Goal: Task Accomplishment & Management: Complete application form

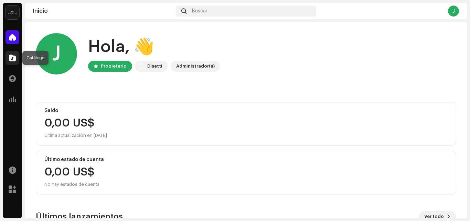
click at [15, 55] on span at bounding box center [12, 58] width 7 height 6
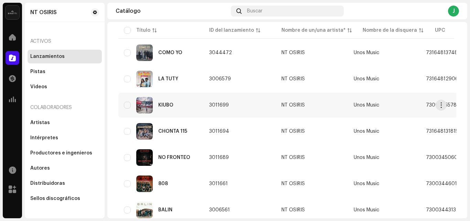
scroll to position [94, 0]
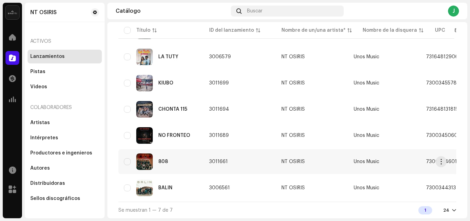
click at [173, 155] on div "808" at bounding box center [161, 161] width 74 height 17
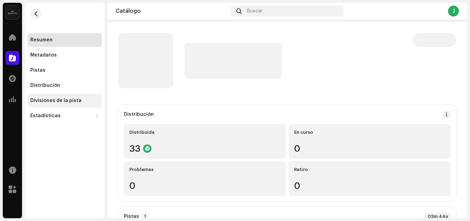
click at [73, 102] on div "Divisiones de la pista" at bounding box center [55, 101] width 51 height 6
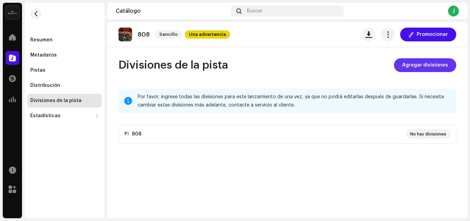
click at [428, 62] on span "Agregar divisiones" at bounding box center [426, 65] width 46 height 14
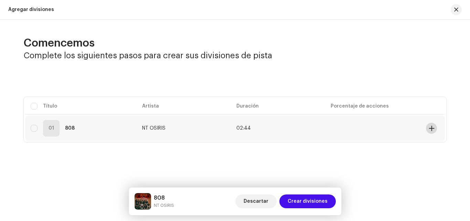
click at [431, 126] on span at bounding box center [431, 128] width 5 height 6
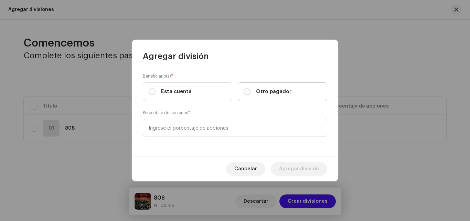
click at [259, 92] on span "Otro pagador" at bounding box center [273, 92] width 35 height 8
click at [251, 92] on input "Otro pagador" at bounding box center [247, 91] width 7 height 7
radio input "true"
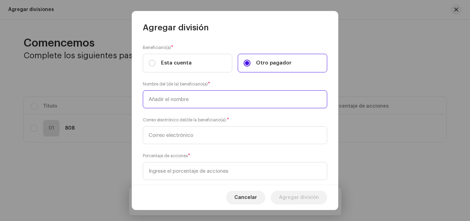
click at [228, 100] on input "text" at bounding box center [235, 99] width 185 height 18
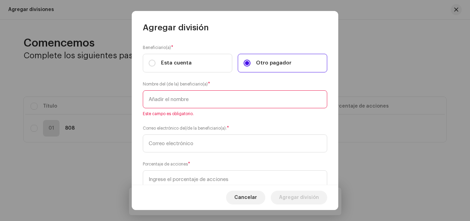
click at [207, 103] on input "text" at bounding box center [235, 99] width 185 height 18
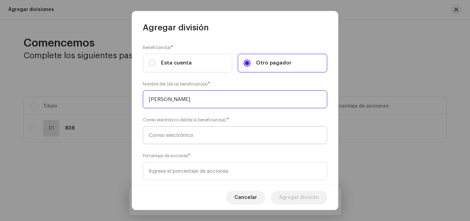
type input "[PERSON_NAME]"
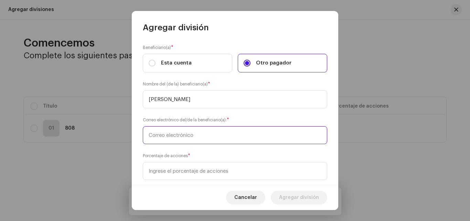
click at [199, 130] on input "text" at bounding box center [235, 135] width 185 height 18
paste input "[EMAIL_ADDRESS][DOMAIN_NAME]"
type input "[EMAIL_ADDRESS][DOMAIN_NAME]"
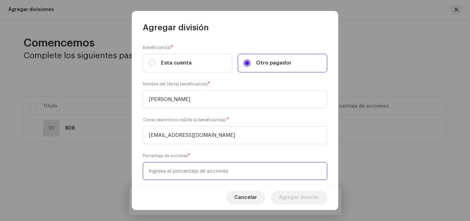
click at [202, 168] on input at bounding box center [235, 171] width 185 height 18
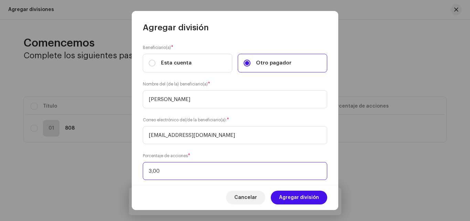
type input "30,00"
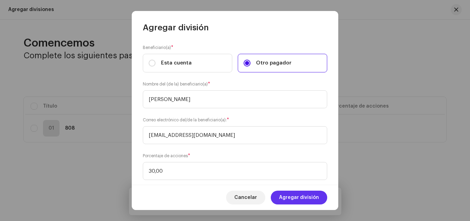
click at [300, 196] on span "Agregar división" at bounding box center [299, 197] width 40 height 14
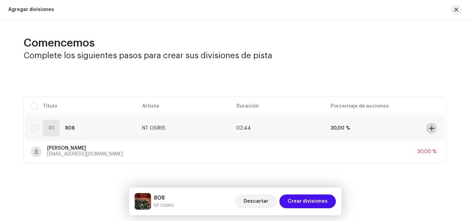
click at [434, 128] on span at bounding box center [431, 128] width 5 height 6
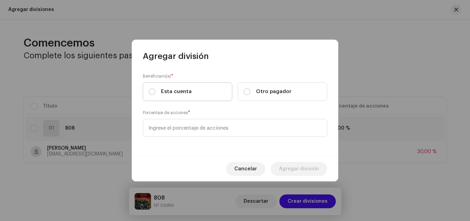
click at [165, 90] on span "Esta cuenta" at bounding box center [176, 92] width 31 height 8
click at [156, 90] on input "Esta cuenta" at bounding box center [152, 91] width 7 height 7
radio input "true"
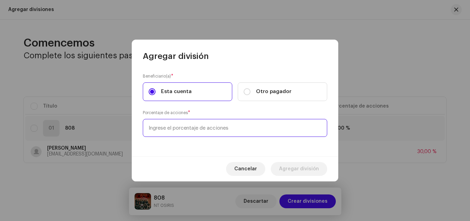
click at [191, 128] on input at bounding box center [235, 128] width 185 height 18
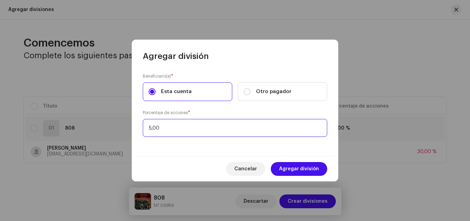
type input "50,00"
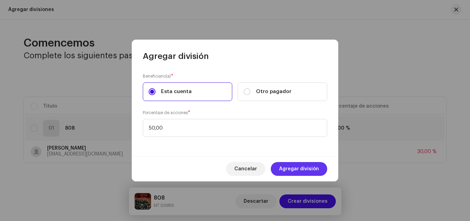
click at [304, 166] on span "Agregar división" at bounding box center [299, 169] width 40 height 14
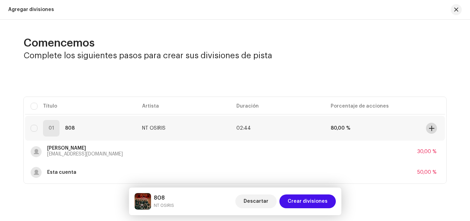
click at [431, 126] on span at bounding box center [431, 128] width 5 height 6
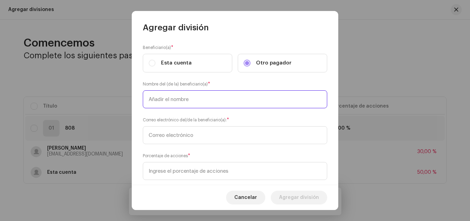
click at [194, 97] on input "text" at bounding box center [235, 99] width 185 height 18
type input "[PERSON_NAME]"
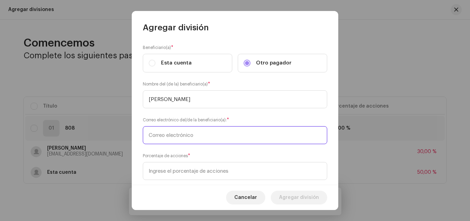
click at [189, 143] on input "text" at bounding box center [235, 135] width 185 height 18
paste input "[EMAIL_ADDRESS][DOMAIN_NAME]"
type input "[EMAIL_ADDRESS][DOMAIN_NAME]"
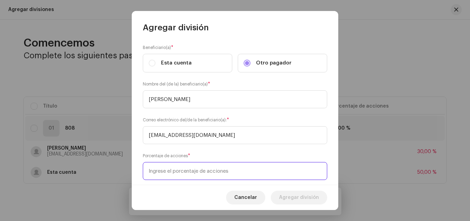
click at [194, 172] on input at bounding box center [235, 171] width 185 height 18
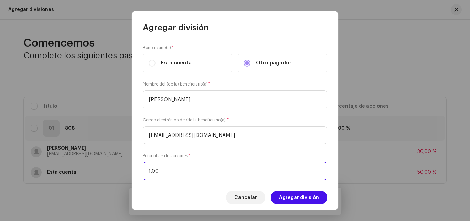
type input "15,00"
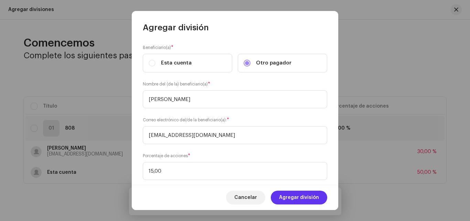
click at [315, 198] on span "Agregar división" at bounding box center [299, 197] width 40 height 14
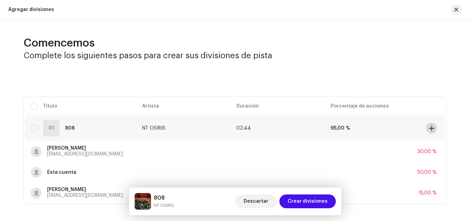
click at [429, 127] on span at bounding box center [431, 128] width 5 height 6
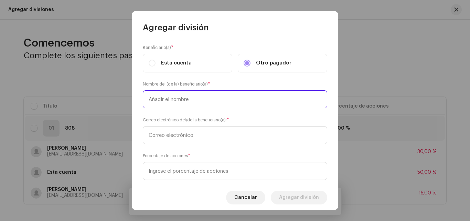
click at [231, 97] on input "text" at bounding box center [235, 99] width 185 height 18
type input "[PERSON_NAME] conceicao"
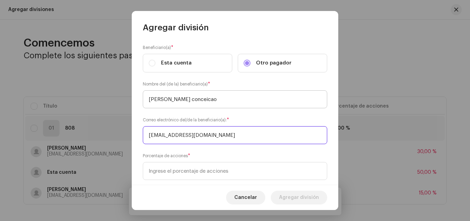
type input "[EMAIL_ADDRESS][DOMAIN_NAME]"
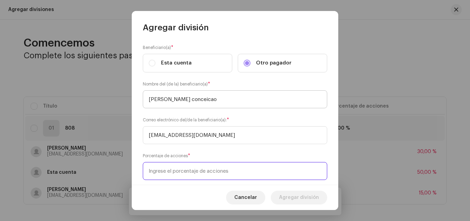
type input "5,00"
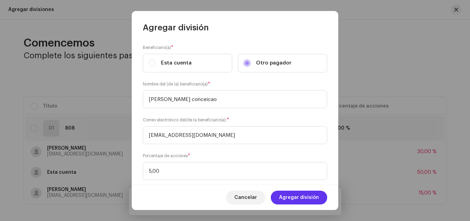
click at [320, 195] on button "Agregar división" at bounding box center [299, 197] width 56 height 14
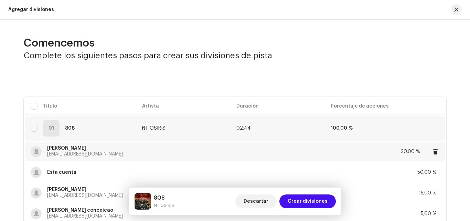
scroll to position [58, 0]
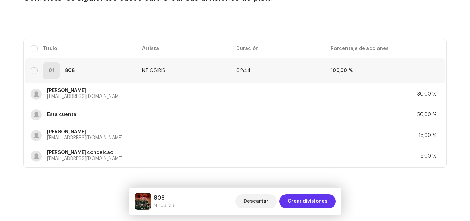
click at [310, 204] on span "Crear divisiones" at bounding box center [308, 201] width 40 height 14
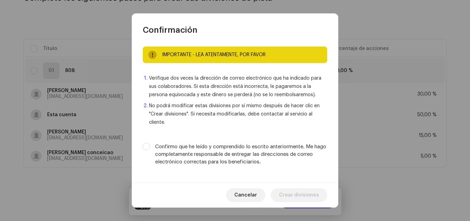
click at [159, 150] on label "Confirmo que he leído y comprendido lo escrito anteriormente. Me hago completam…" at bounding box center [241, 154] width 172 height 23
click at [150, 150] on input "Confirmo que he leído y comprendido lo escrito anteriormente. Me hago completam…" at bounding box center [146, 146] width 7 height 7
checkbox input "true"
click at [298, 192] on span "Crear divisiones" at bounding box center [299, 195] width 40 height 14
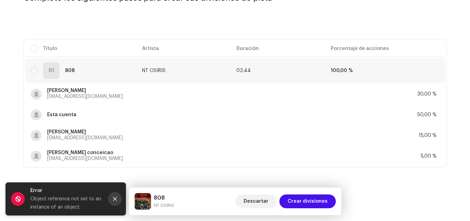
click at [113, 199] on icon "Close" at bounding box center [115, 198] width 5 height 5
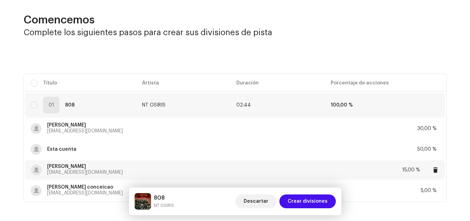
scroll to position [0, 0]
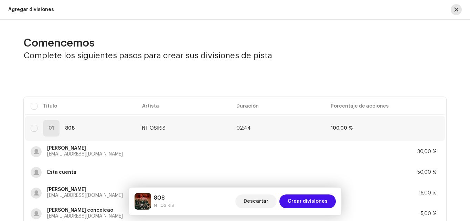
click at [457, 7] on button "button" at bounding box center [456, 9] width 11 height 11
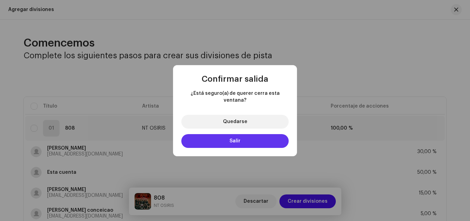
click at [244, 136] on button "Salir" at bounding box center [235, 141] width 107 height 14
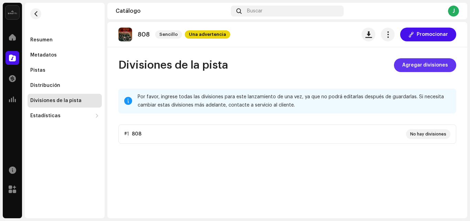
click at [422, 64] on span "Agregar divisiones" at bounding box center [426, 65] width 46 height 14
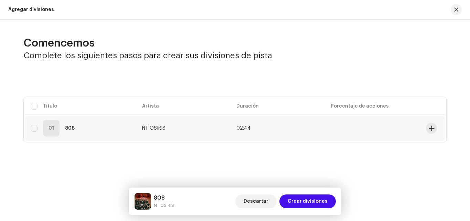
click at [391, 129] on td at bounding box center [374, 128] width 99 height 25
click at [202, 128] on td "NT OSIRIS" at bounding box center [184, 128] width 94 height 25
click at [431, 126] on span at bounding box center [431, 128] width 5 height 6
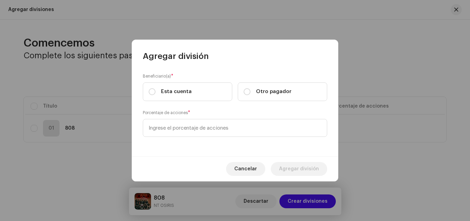
click at [229, 168] on div "Cancelar Agregar división" at bounding box center [235, 168] width 207 height 25
click at [244, 168] on span "Cancelar" at bounding box center [246, 169] width 23 height 14
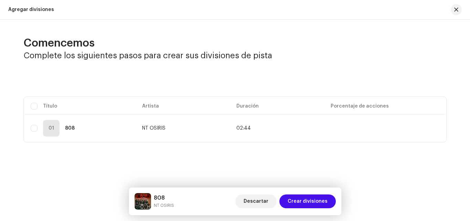
click at [144, 148] on div "Comencemos Complete los siguientes pasos para crear sus divisiones de pista Sel…" at bounding box center [235, 108] width 470 height 176
click at [149, 127] on span "NT OSIRIS" at bounding box center [153, 128] width 23 height 5
click at [251, 200] on span "Descartar" at bounding box center [256, 201] width 25 height 14
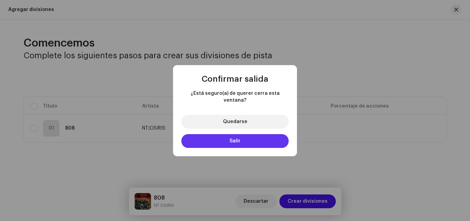
click at [236, 138] on span "Salir" at bounding box center [235, 140] width 11 height 5
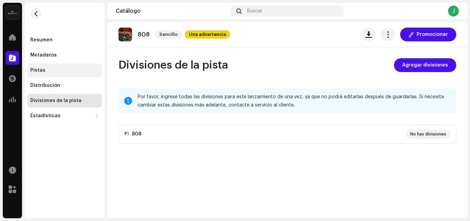
click at [70, 72] on div "Pistas" at bounding box center [64, 71] width 69 height 6
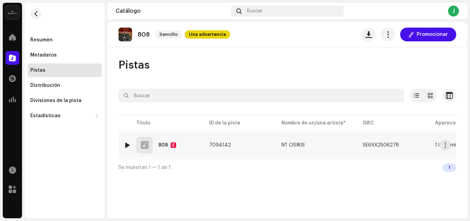
click at [315, 145] on re-a-table-link "NT OSIRIS" at bounding box center [317, 145] width 70 height 5
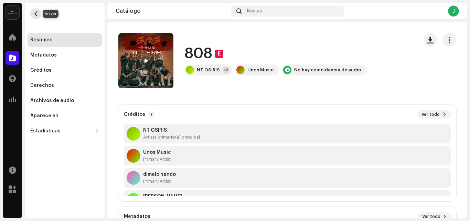
click at [37, 14] on span "button" at bounding box center [35, 14] width 5 height 6
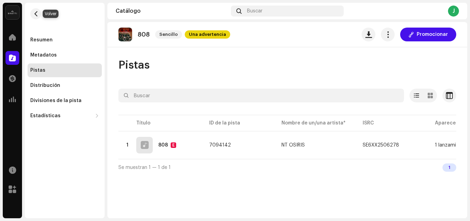
click at [37, 14] on span "button" at bounding box center [35, 14] width 5 height 6
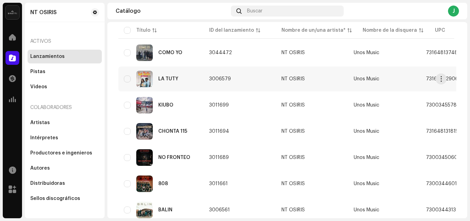
scroll to position [94, 0]
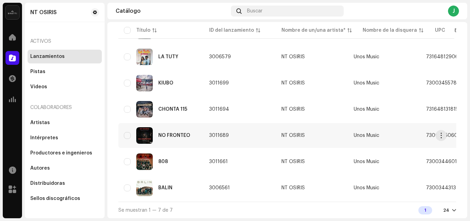
click at [195, 131] on div "NO FRONTEO" at bounding box center [161, 135] width 74 height 17
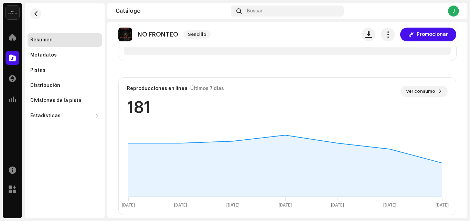
scroll to position [138, 0]
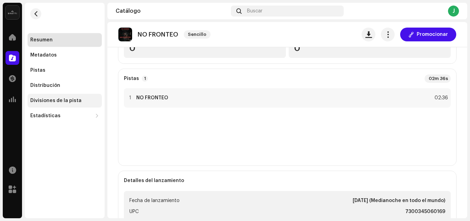
click at [77, 100] on div "Divisiones de la pista" at bounding box center [55, 101] width 51 height 6
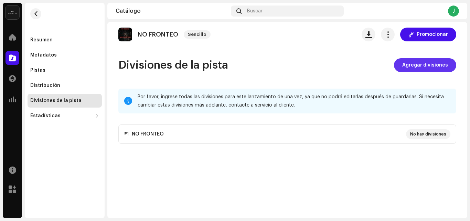
click at [435, 63] on span "Agregar divisiones" at bounding box center [426, 65] width 46 height 14
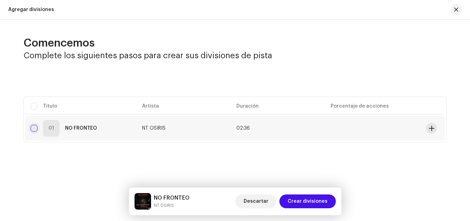
click at [36, 126] on input "checkbox" at bounding box center [34, 128] width 7 height 7
checkbox input "true"
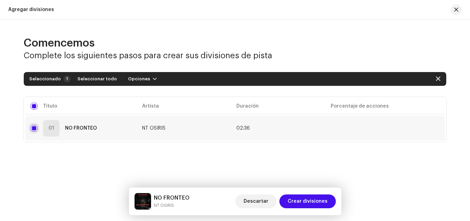
click at [34, 127] on input "Row Selected" at bounding box center [34, 128] width 7 height 7
checkbox input "false"
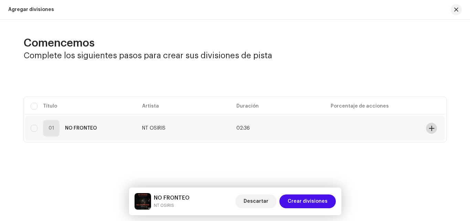
click at [434, 127] on span at bounding box center [431, 128] width 5 height 6
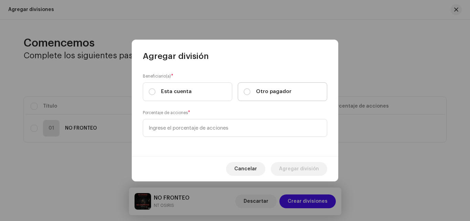
click at [266, 95] on label "Otro pagador" at bounding box center [283, 91] width 90 height 19
click at [251, 95] on input "Otro pagador" at bounding box center [247, 91] width 7 height 7
radio input "true"
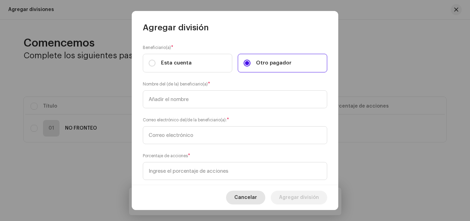
click at [247, 199] on span "Cancelar" at bounding box center [246, 197] width 23 height 14
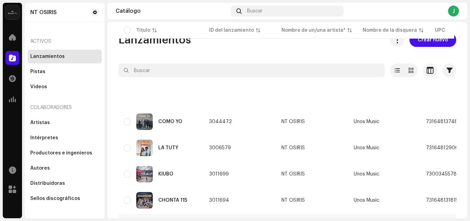
scroll to position [94, 0]
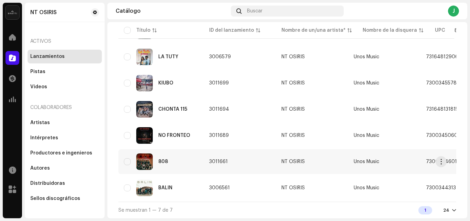
click at [193, 159] on div "808" at bounding box center [161, 161] width 74 height 17
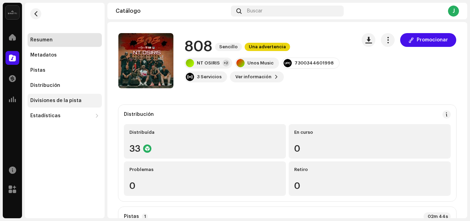
click at [48, 100] on div "Divisiones de la pista" at bounding box center [55, 101] width 51 height 6
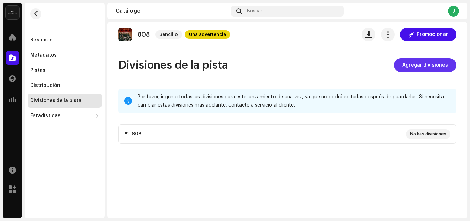
click at [440, 71] on span "Agregar divisiones" at bounding box center [426, 65] width 46 height 14
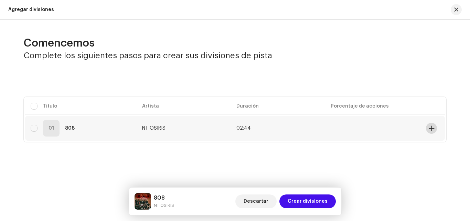
click at [432, 127] on span at bounding box center [431, 128] width 5 height 6
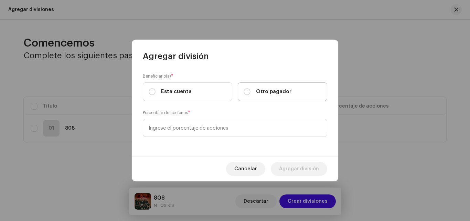
click at [280, 93] on span "Otro pagador" at bounding box center [273, 92] width 35 height 8
click at [251, 93] on input "Otro pagador" at bounding box center [247, 91] width 7 height 7
radio input "true"
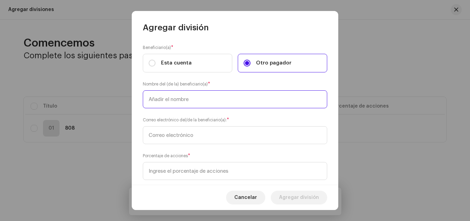
click at [238, 101] on input "text" at bounding box center [235, 99] width 185 height 18
type input "[PERSON_NAME]"
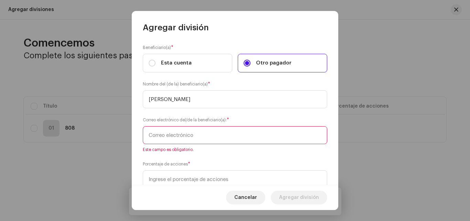
click at [203, 138] on input "text" at bounding box center [235, 135] width 185 height 18
paste input "[EMAIL_ADDRESS][DOMAIN_NAME]"
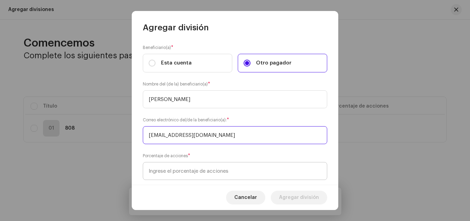
type input "[EMAIL_ADDRESS][DOMAIN_NAME]"
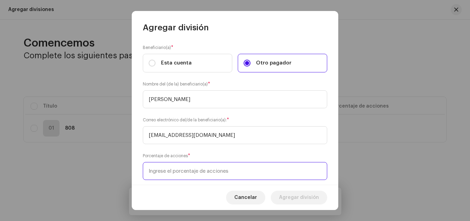
click at [208, 170] on input at bounding box center [235, 171] width 185 height 18
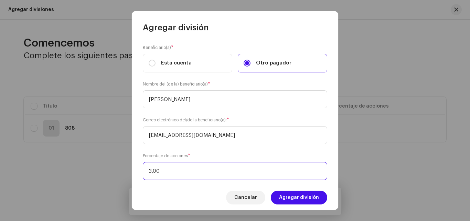
type input "30,00"
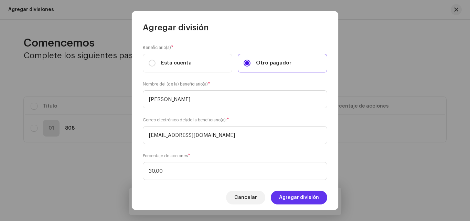
click at [293, 200] on span "Agregar división" at bounding box center [299, 197] width 40 height 14
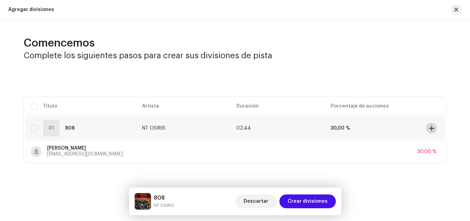
click at [433, 127] on span at bounding box center [431, 128] width 5 height 6
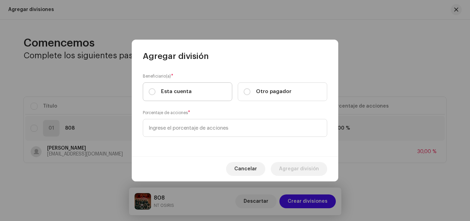
click at [196, 95] on label "Esta cuenta" at bounding box center [188, 91] width 90 height 19
click at [156, 95] on input "Esta cuenta" at bounding box center [152, 91] width 7 height 7
radio input "true"
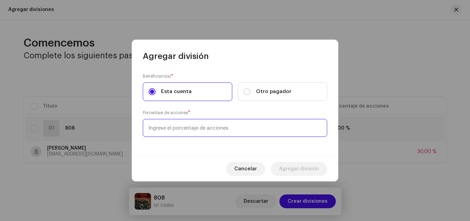
click at [215, 125] on input at bounding box center [235, 128] width 185 height 18
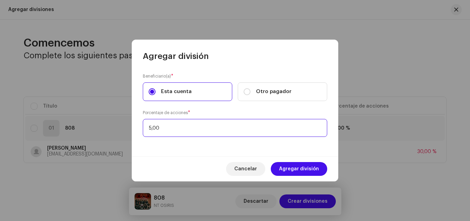
type input "50,00"
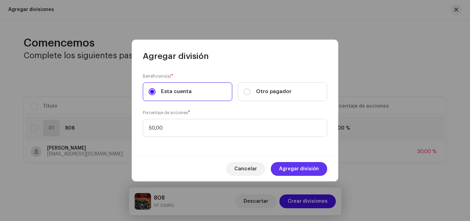
click at [307, 168] on span "Agregar división" at bounding box center [299, 169] width 40 height 14
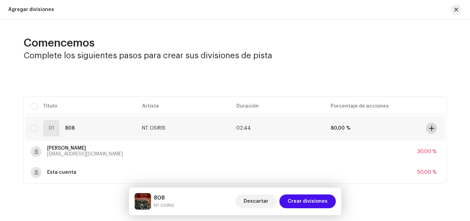
click at [429, 126] on span at bounding box center [431, 128] width 5 height 6
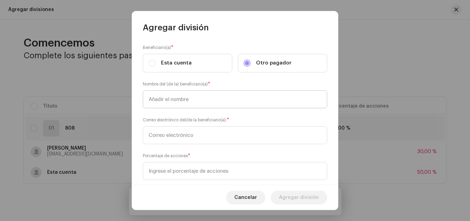
click at [252, 103] on input "text" at bounding box center [235, 99] width 185 height 18
type input "[PERSON_NAME]"
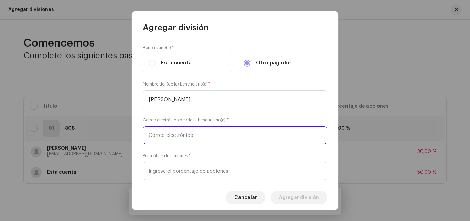
click at [193, 133] on input "text" at bounding box center [235, 135] width 185 height 18
paste input "[EMAIL_ADDRESS][DOMAIN_NAME]"
type input "[EMAIL_ADDRESS][DOMAIN_NAME]"
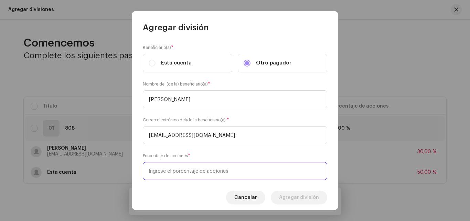
click at [229, 174] on input at bounding box center [235, 171] width 185 height 18
type input "15,00"
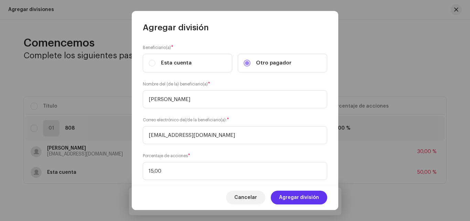
click at [294, 196] on span "Agregar división" at bounding box center [299, 197] width 40 height 14
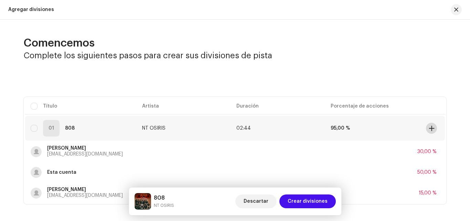
click at [431, 129] on span at bounding box center [431, 128] width 5 height 6
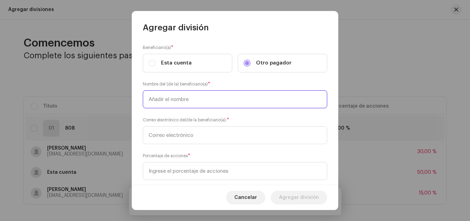
click at [203, 101] on input "text" at bounding box center [235, 99] width 185 height 18
type input "[PERSON_NAME]"
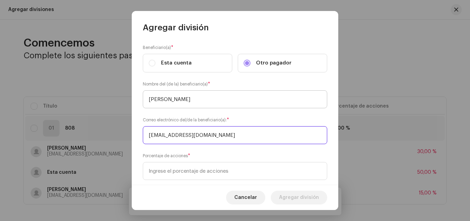
type input "[EMAIL_ADDRESS][DOMAIN_NAME]"
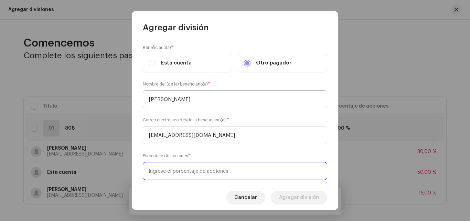
type input "5,00"
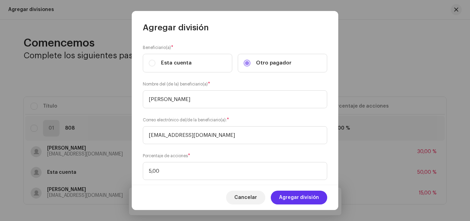
click at [285, 200] on span "Agregar división" at bounding box center [299, 197] width 40 height 14
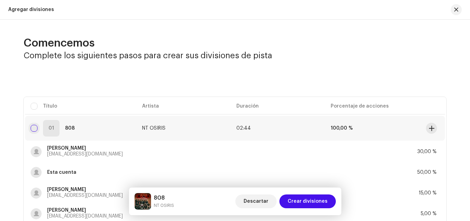
click at [35, 128] on input "checkbox" at bounding box center [34, 128] width 7 height 7
checkbox input "true"
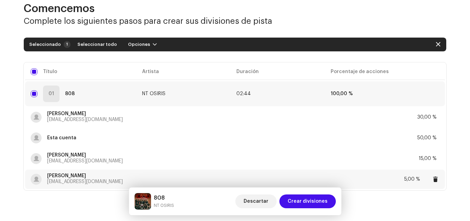
scroll to position [58, 0]
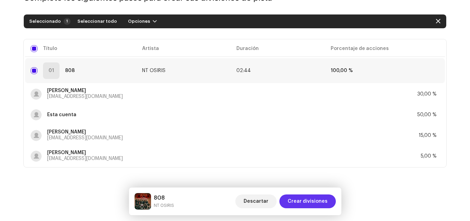
click at [320, 201] on span "Crear divisiones" at bounding box center [308, 201] width 40 height 14
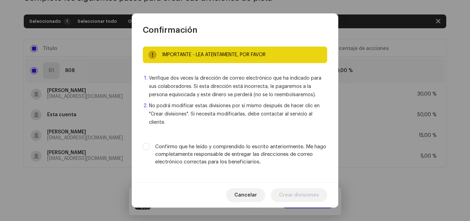
click at [150, 149] on div "Confirmo que he leído y comprendido lo escrito anteriormente. Me hago completam…" at bounding box center [235, 154] width 185 height 23
click at [147, 147] on input "Confirmo que he leído y comprendido lo escrito anteriormente. Me hago completam…" at bounding box center [146, 146] width 7 height 7
checkbox input "true"
click at [291, 194] on span "Crear divisiones" at bounding box center [299, 195] width 40 height 14
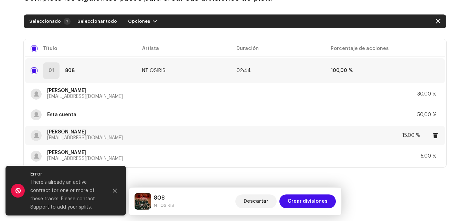
scroll to position [0, 0]
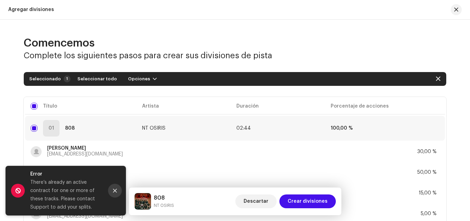
click at [114, 192] on icon "Close" at bounding box center [115, 191] width 4 height 4
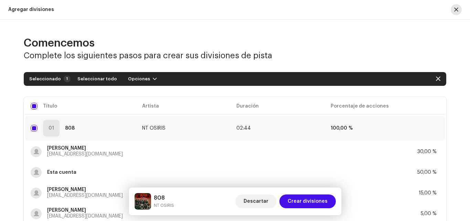
click at [451, 9] on button "button" at bounding box center [456, 9] width 11 height 11
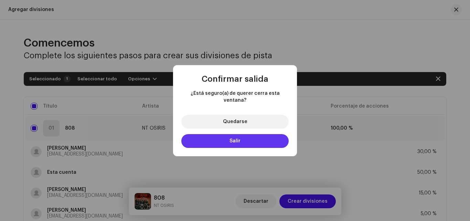
click at [253, 136] on button "Salir" at bounding box center [235, 141] width 107 height 14
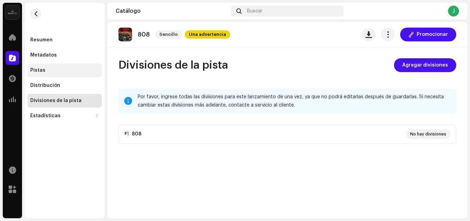
click at [59, 69] on div "Pistas" at bounding box center [64, 71] width 69 height 6
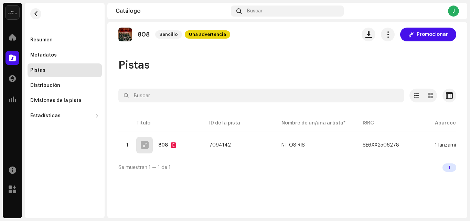
click at [43, 10] on re-m-nav-back at bounding box center [36, 18] width 17 height 30
click at [36, 12] on span "button" at bounding box center [35, 14] width 5 height 6
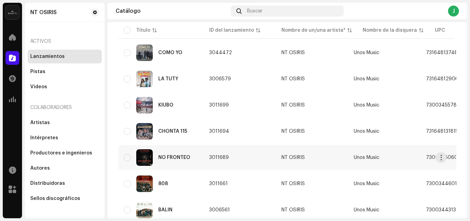
scroll to position [94, 0]
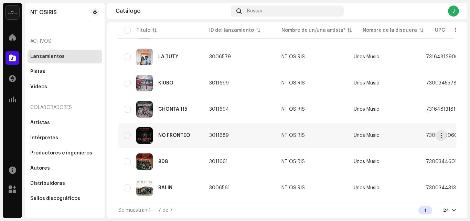
click at [194, 135] on div "NO FRONTEO" at bounding box center [161, 135] width 74 height 17
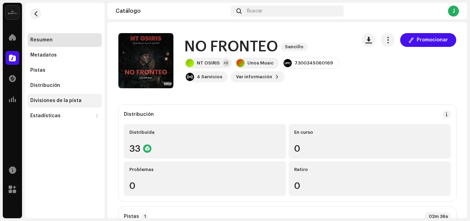
click at [75, 101] on div "Divisiones de la pista" at bounding box center [55, 101] width 51 height 6
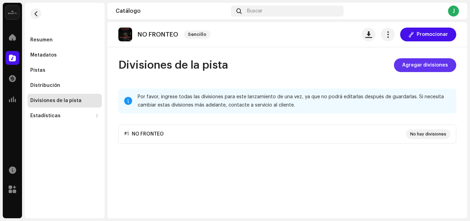
click at [432, 58] on span "Agregar divisiones" at bounding box center [426, 65] width 46 height 14
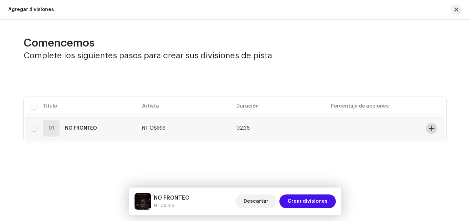
click at [430, 128] on span at bounding box center [431, 128] width 5 height 6
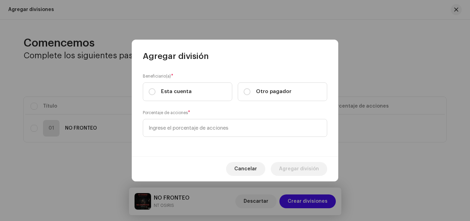
click at [219, 108] on div "Beneficiario(a) * Esta cuenta Otro pagador Porcentaje de acciones *" at bounding box center [235, 109] width 207 height 94
click at [205, 95] on label "Esta cuenta" at bounding box center [188, 91] width 90 height 19
click at [156, 95] on input "Esta cuenta" at bounding box center [152, 91] width 7 height 7
radio input "true"
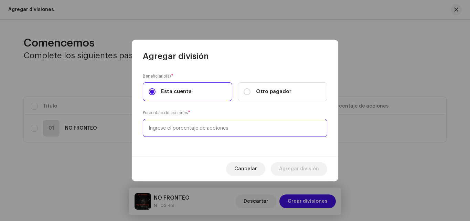
click at [212, 128] on input at bounding box center [235, 128] width 185 height 18
type input "65,00"
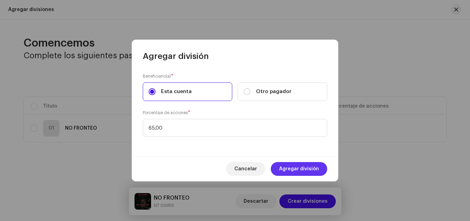
click at [302, 168] on span "Agregar división" at bounding box center [299, 169] width 40 height 14
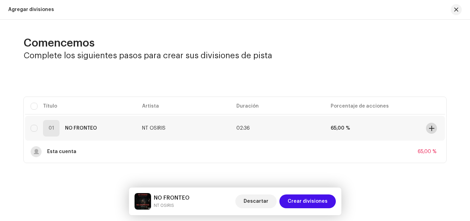
click at [432, 129] on span at bounding box center [431, 128] width 5 height 6
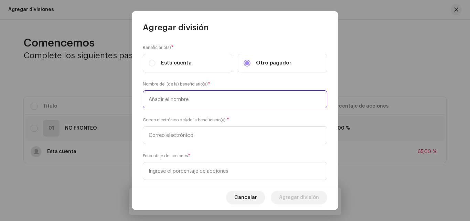
click at [208, 98] on input "text" at bounding box center [235, 99] width 185 height 18
type input "[PERSON_NAME]"
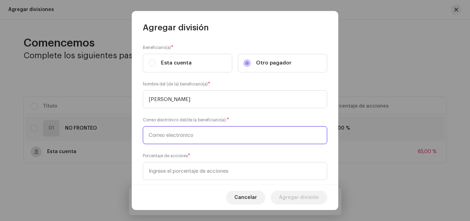
click at [185, 137] on input "text" at bounding box center [235, 135] width 185 height 18
paste input "[EMAIL_ADDRESS][DOMAIN_NAME]"
type input "[EMAIL_ADDRESS][DOMAIN_NAME]"
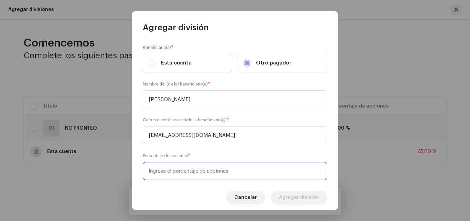
click at [187, 168] on input at bounding box center [235, 171] width 185 height 18
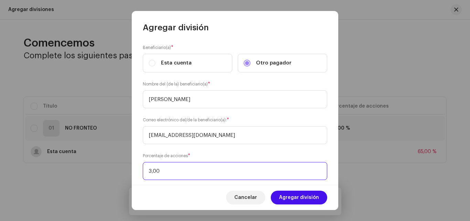
type input "30,00"
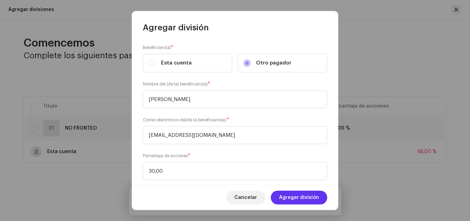
click at [299, 199] on span "Agregar división" at bounding box center [299, 197] width 40 height 14
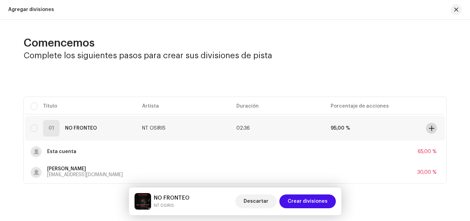
click at [431, 132] on button at bounding box center [431, 128] width 11 height 11
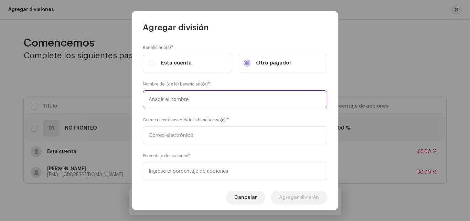
click at [215, 99] on input "text" at bounding box center [235, 99] width 185 height 18
type input "[PERSON_NAME] conceicao"
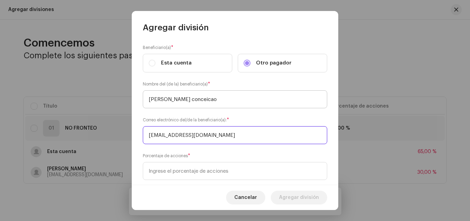
type input "[EMAIL_ADDRESS][DOMAIN_NAME]"
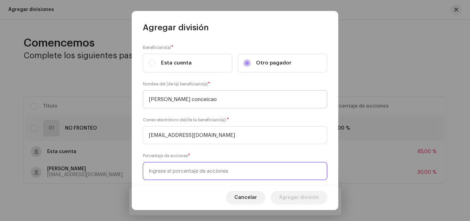
type input "5,00"
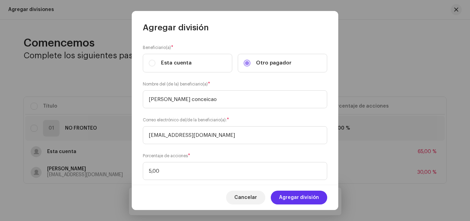
click at [287, 196] on span "Agregar división" at bounding box center [299, 197] width 40 height 14
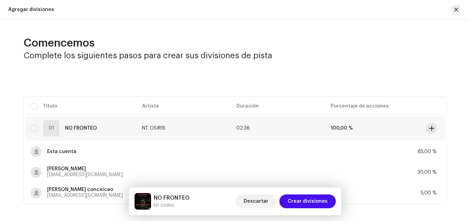
click at [40, 126] on div "01 NO FRONTEO" at bounding box center [81, 128] width 101 height 17
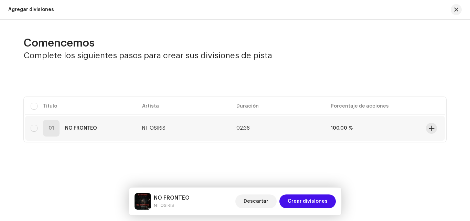
click at [51, 128] on div "01" at bounding box center [51, 128] width 17 height 17
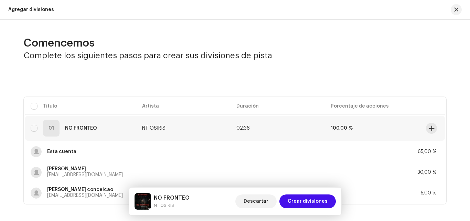
click at [37, 127] on div "01 NO FRONTEO" at bounding box center [81, 128] width 101 height 17
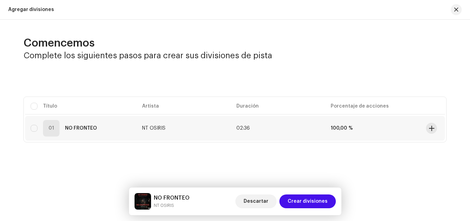
click at [37, 127] on input "checkbox" at bounding box center [34, 128] width 7 height 7
checkbox input "true"
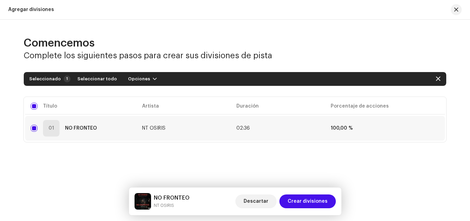
click at [48, 128] on div "01" at bounding box center [51, 128] width 17 height 17
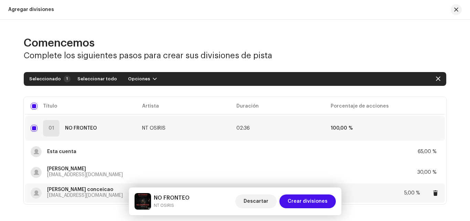
scroll to position [34, 0]
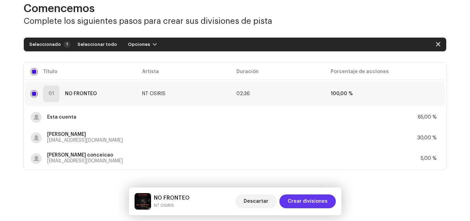
click at [324, 204] on span "Crear divisiones" at bounding box center [308, 201] width 40 height 14
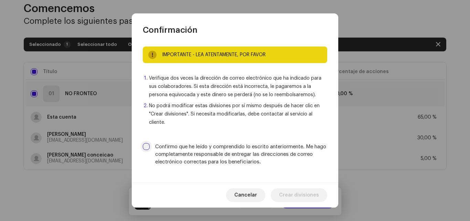
click at [144, 146] on input "Confirmo que he leído y comprendido lo escrito anteriormente. Me hago completam…" at bounding box center [146, 146] width 7 height 7
checkbox input "true"
click at [309, 197] on span "Crear divisiones" at bounding box center [299, 195] width 40 height 14
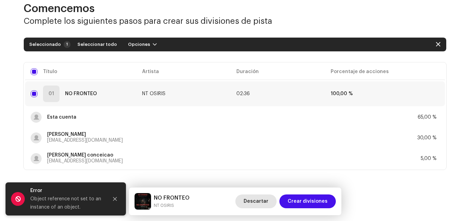
click at [262, 200] on span "Descartar" at bounding box center [256, 201] width 25 height 14
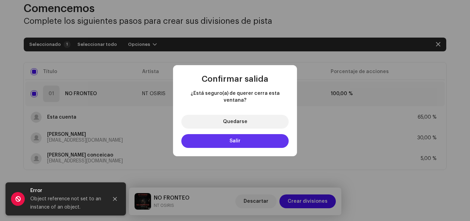
click at [269, 134] on button "Salir" at bounding box center [235, 141] width 107 height 14
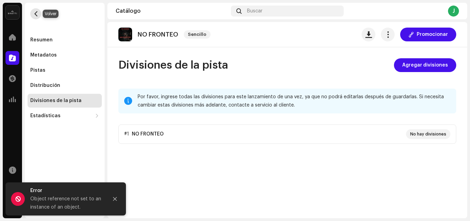
click at [38, 15] on span "button" at bounding box center [35, 14] width 5 height 6
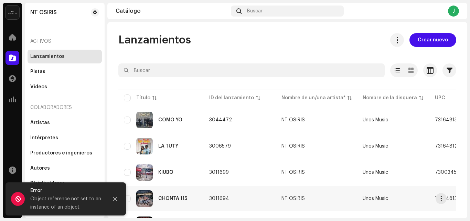
scroll to position [69, 0]
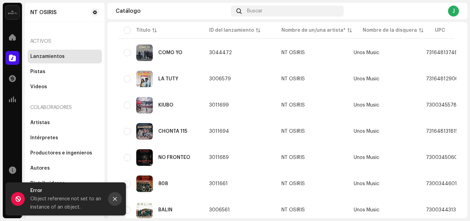
click at [114, 200] on icon "Close" at bounding box center [115, 198] width 5 height 5
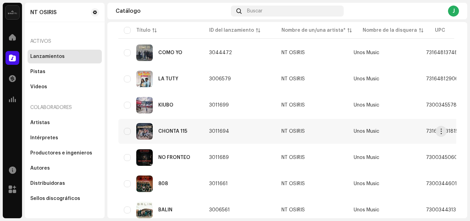
click at [172, 134] on div "CHONTA 115" at bounding box center [161, 131] width 74 height 17
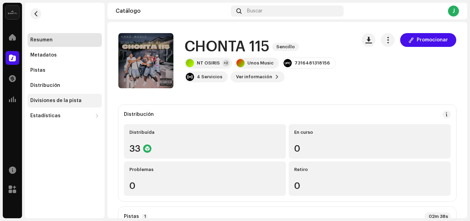
click at [82, 96] on div "Divisiones de la pista" at bounding box center [65, 101] width 74 height 14
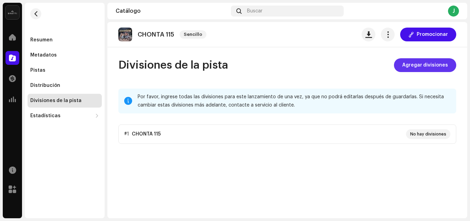
click at [415, 66] on span "Agregar divisiones" at bounding box center [426, 65] width 46 height 14
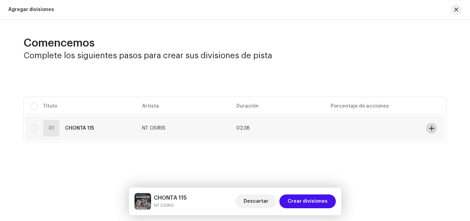
click at [434, 127] on span at bounding box center [431, 128] width 5 height 6
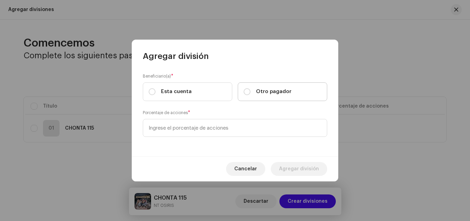
click at [267, 86] on label "Otro pagador" at bounding box center [283, 91] width 90 height 19
click at [251, 88] on input "Otro pagador" at bounding box center [247, 91] width 7 height 7
radio input "true"
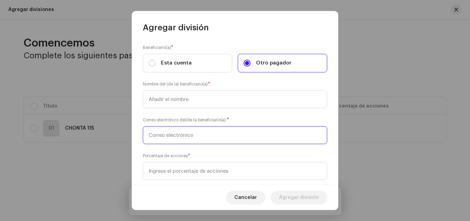
click at [193, 136] on input "text" at bounding box center [235, 135] width 185 height 18
paste input "[EMAIL_ADDRESS][DOMAIN_NAME] 15%"
type input "[EMAIL_ADDRESS][DOMAIN_NAME]"
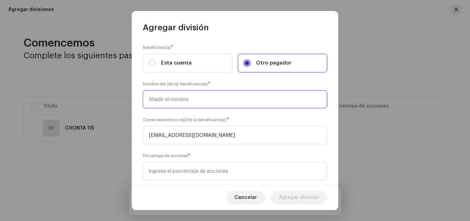
click at [205, 99] on input "text" at bounding box center [235, 99] width 185 height 18
type input "H"
type input "[PERSON_NAME]"
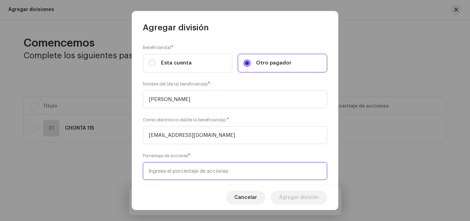
click at [206, 168] on input at bounding box center [235, 171] width 185 height 18
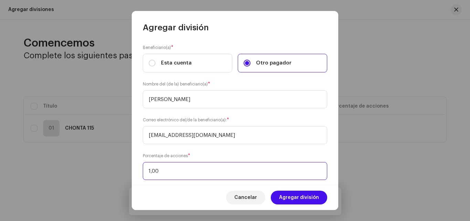
type input "15,00"
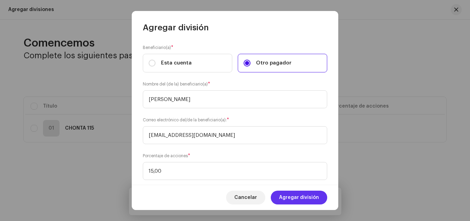
click at [315, 200] on span "Agregar división" at bounding box center [299, 197] width 40 height 14
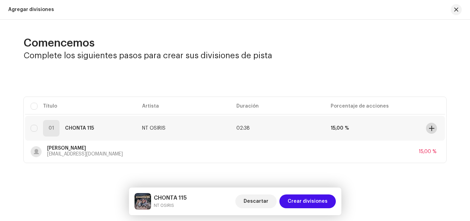
click at [429, 127] on span at bounding box center [431, 128] width 5 height 6
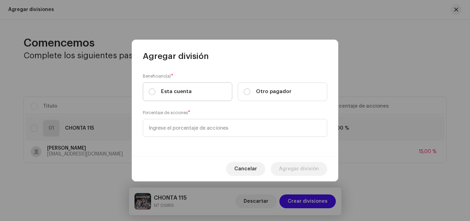
click at [186, 91] on span "Esta cuenta" at bounding box center [176, 92] width 31 height 8
click at [156, 91] on input "Esta cuenta" at bounding box center [152, 91] width 7 height 7
radio input "true"
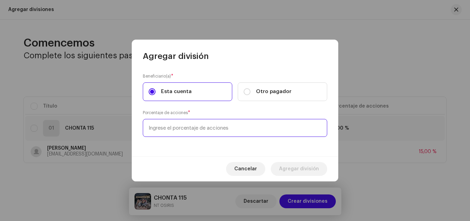
click at [215, 126] on input at bounding box center [235, 128] width 185 height 18
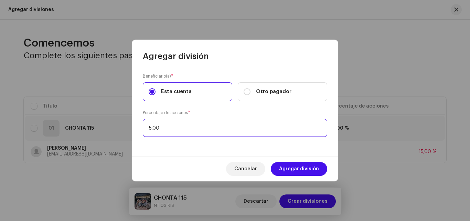
type input "50,00"
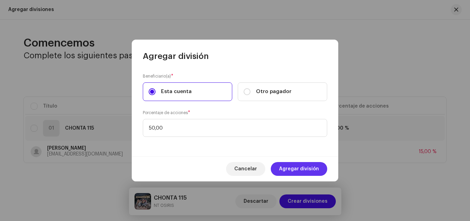
click at [308, 171] on span "Agregar división" at bounding box center [299, 169] width 40 height 14
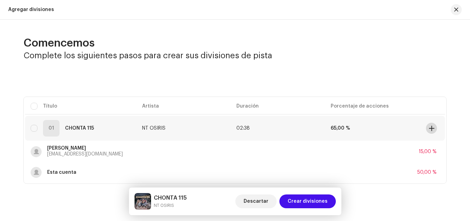
click at [433, 128] on span at bounding box center [431, 128] width 5 height 6
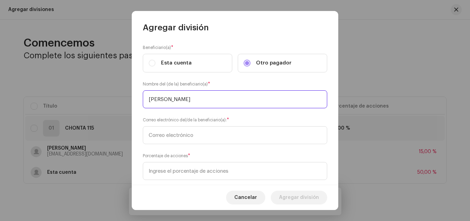
type input "[PERSON_NAME]"
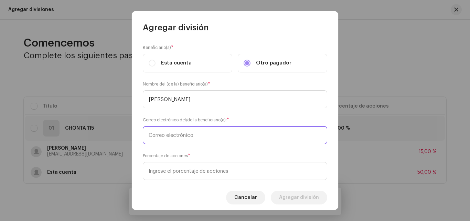
click at [214, 138] on input "text" at bounding box center [235, 135] width 185 height 18
paste input "[EMAIL_ADDRESS][DOMAIN_NAME]"
type input "[EMAIL_ADDRESS][DOMAIN_NAME]"
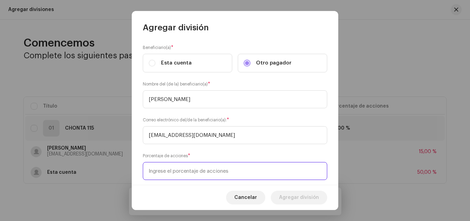
click at [208, 171] on input at bounding box center [235, 171] width 185 height 18
type input "30,00"
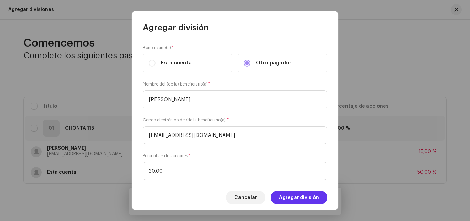
click at [299, 200] on span "Agregar división" at bounding box center [299, 197] width 40 height 14
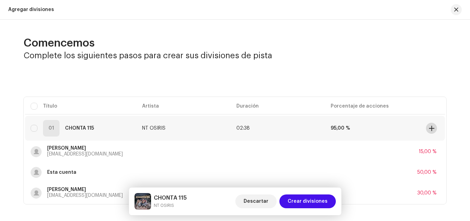
click at [429, 127] on span at bounding box center [431, 128] width 5 height 6
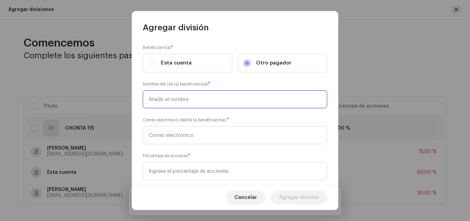
click at [211, 98] on input "text" at bounding box center [235, 99] width 185 height 18
type input "[PERSON_NAME]"
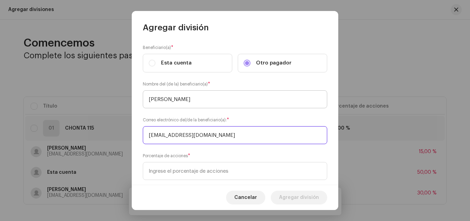
type input "[EMAIL_ADDRESS][DOMAIN_NAME]"
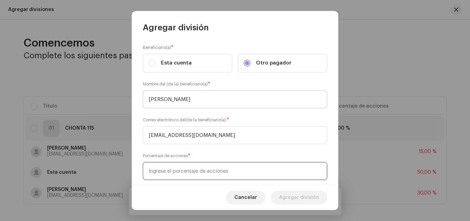
type input "5,00"
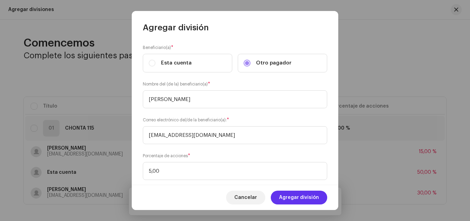
click at [313, 200] on span "Agregar división" at bounding box center [299, 197] width 40 height 14
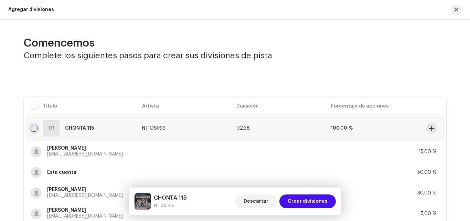
click at [35, 129] on input "checkbox" at bounding box center [34, 128] width 7 height 7
checkbox input "true"
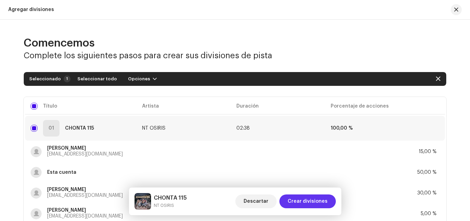
click at [312, 200] on span "Crear divisiones" at bounding box center [308, 201] width 40 height 14
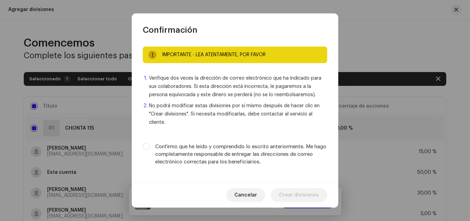
click at [159, 144] on label "Confirmo que he leído y comprendido lo escrito anteriormente. Me hago completam…" at bounding box center [241, 154] width 172 height 23
click at [150, 144] on input "Confirmo que he leído y comprendido lo escrito anteriormente. Me hago completam…" at bounding box center [146, 146] width 7 height 7
checkbox input "true"
click at [301, 195] on span "Crear divisiones" at bounding box center [299, 195] width 40 height 14
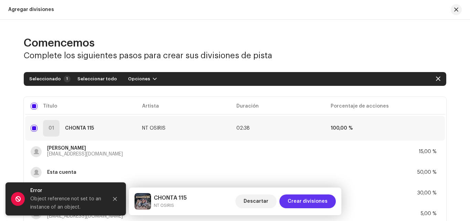
click at [302, 201] on span "Crear divisiones" at bounding box center [308, 201] width 40 height 14
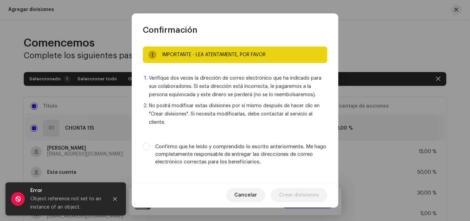
click at [201, 158] on label "Confirmo que he leído y comprendido lo escrito anteriormente. Me hago completam…" at bounding box center [241, 154] width 172 height 23
click at [150, 150] on input "Confirmo que he leído y comprendido lo escrito anteriormente. Me hago completam…" at bounding box center [146, 146] width 7 height 7
checkbox input "true"
click at [297, 189] on span "Crear divisiones" at bounding box center [299, 195] width 40 height 14
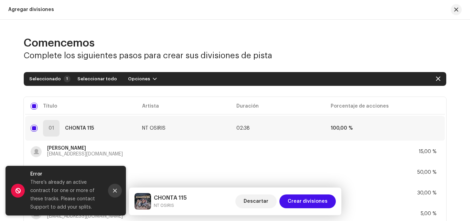
click at [117, 192] on icon "Close" at bounding box center [115, 190] width 5 height 5
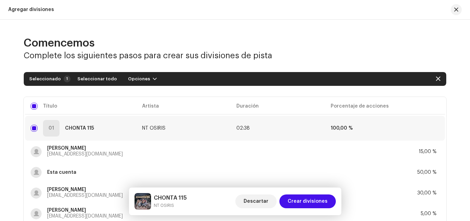
click at [448, 12] on div at bounding box center [454, 9] width 17 height 11
click at [461, 11] on div "Agregar divisiones" at bounding box center [235, 10] width 470 height 20
click at [451, 12] on button "button" at bounding box center [456, 9] width 11 height 11
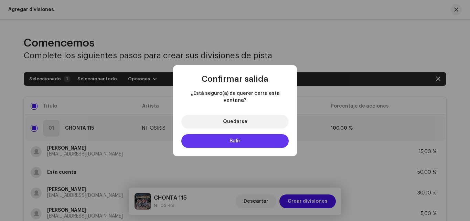
click at [256, 139] on button "Salir" at bounding box center [235, 141] width 107 height 14
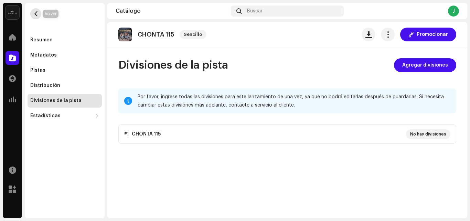
click at [38, 14] on span "button" at bounding box center [35, 14] width 5 height 6
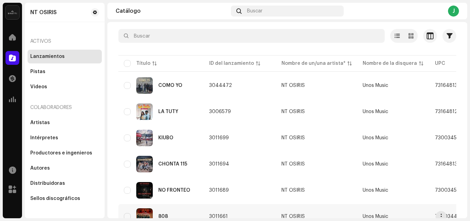
scroll to position [94, 0]
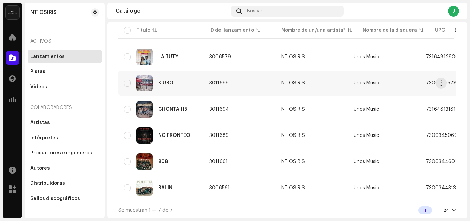
click at [195, 82] on div "KIUBO" at bounding box center [161, 83] width 74 height 17
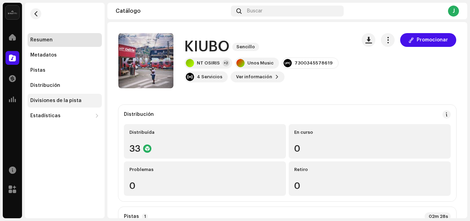
click at [80, 99] on div "Divisiones de la pista" at bounding box center [64, 101] width 69 height 6
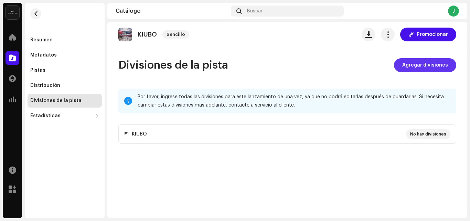
click at [424, 60] on span "Agregar divisiones" at bounding box center [426, 65] width 46 height 14
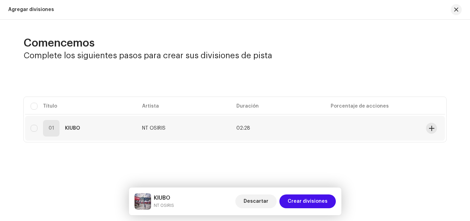
click at [38, 129] on div "01 KIUBO" at bounding box center [81, 128] width 101 height 17
click at [34, 129] on input "checkbox" at bounding box center [34, 128] width 7 height 7
checkbox input "true"
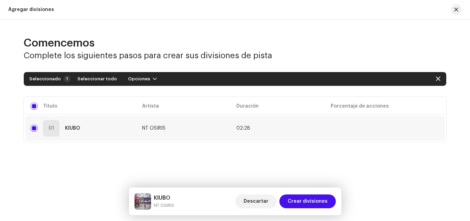
click at [401, 127] on td at bounding box center [374, 128] width 99 height 25
click at [31, 124] on div "01 KIUBO" at bounding box center [81, 128] width 101 height 17
click at [36, 128] on input "Row Selected" at bounding box center [34, 128] width 7 height 7
checkbox input "false"
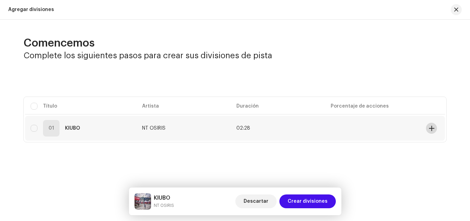
click at [431, 128] on span at bounding box center [431, 128] width 5 height 6
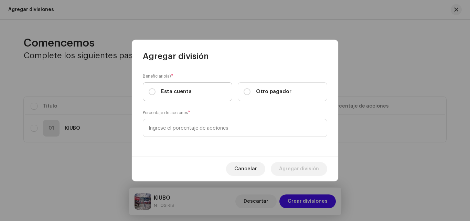
click at [187, 92] on span "Esta cuenta" at bounding box center [176, 92] width 31 height 8
click at [156, 92] on input "Esta cuenta" at bounding box center [152, 91] width 7 height 7
radio input "true"
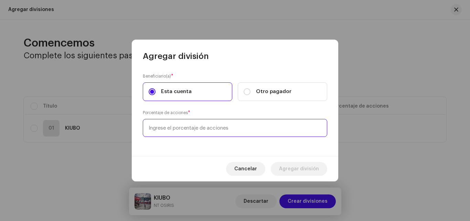
click at [209, 125] on input at bounding box center [235, 128] width 185 height 18
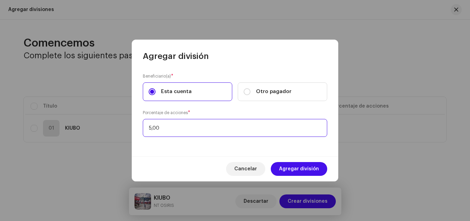
type input "50,00"
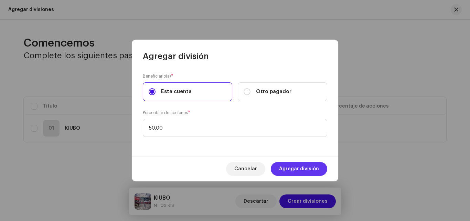
click at [306, 169] on span "Agregar división" at bounding box center [299, 169] width 40 height 14
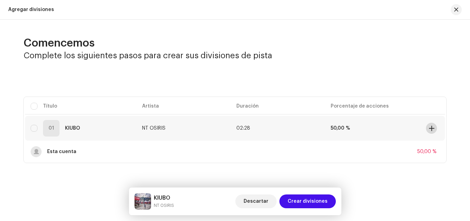
click at [434, 129] on span at bounding box center [431, 128] width 5 height 6
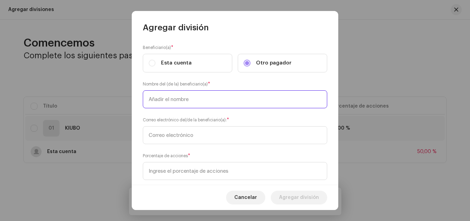
click at [231, 93] on input "text" at bounding box center [235, 99] width 185 height 18
type input "[PERSON_NAME]"
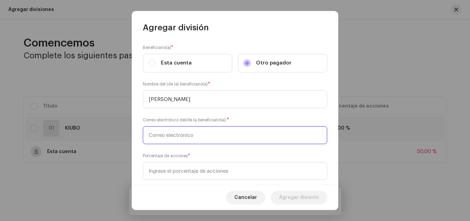
click at [209, 135] on input "text" at bounding box center [235, 135] width 185 height 18
paste input "[EMAIL_ADDRESS][DOMAIN_NAME]"
type input "[EMAIL_ADDRESS][DOMAIN_NAME]"
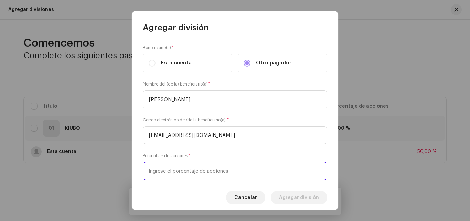
click at [219, 173] on input at bounding box center [235, 171] width 185 height 18
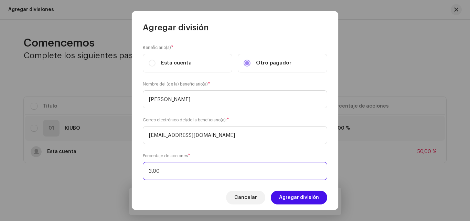
type input "30,00"
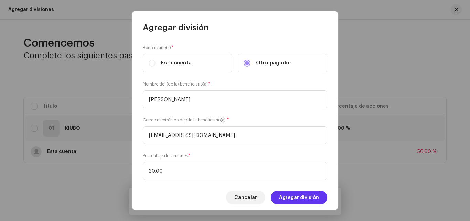
click at [301, 198] on span "Agregar división" at bounding box center [299, 197] width 40 height 14
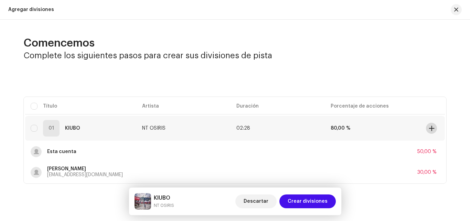
click at [430, 127] on span at bounding box center [431, 128] width 5 height 6
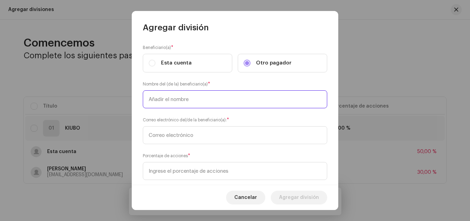
click at [249, 103] on input "text" at bounding box center [235, 99] width 185 height 18
type input "l"
click at [172, 99] on input "[PERSON_NAME] conceicao" at bounding box center [235, 99] width 185 height 18
type input "[PERSON_NAME]"
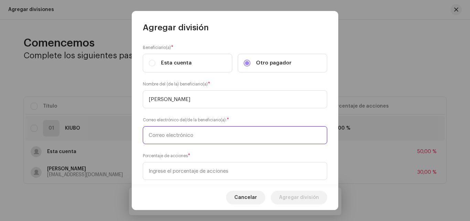
click at [195, 136] on input "text" at bounding box center [235, 135] width 185 height 18
type input "[EMAIL_ADDRESS][DOMAIN_NAME]"
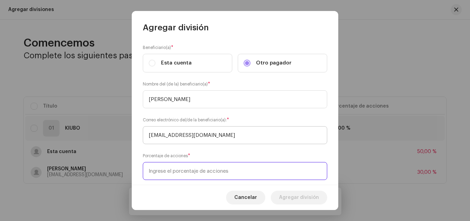
type input "5,00"
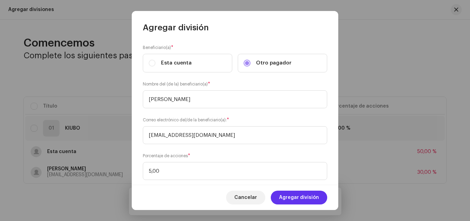
click at [287, 194] on span "Agregar división" at bounding box center [299, 197] width 40 height 14
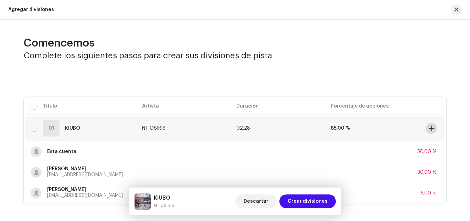
click at [432, 128] on span at bounding box center [431, 128] width 5 height 6
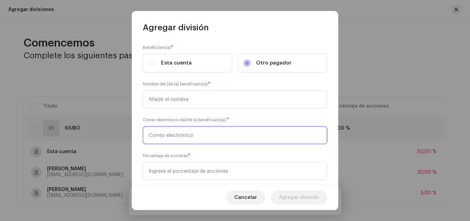
click at [214, 136] on input "text" at bounding box center [235, 135] width 185 height 18
paste input "[EMAIL_ADDRESS][DOMAIN_NAME]"
type input "[EMAIL_ADDRESS][DOMAIN_NAME]"
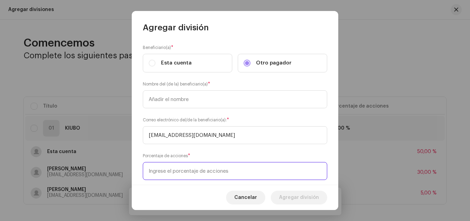
click at [216, 171] on input at bounding box center [235, 171] width 185 height 18
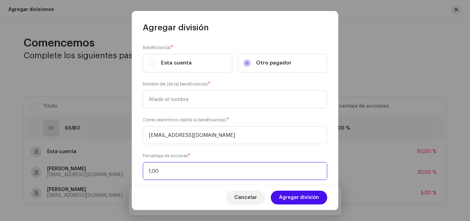
type input "15,00"
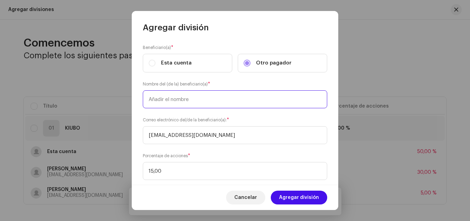
click at [204, 100] on input "text" at bounding box center [235, 99] width 185 height 18
type input "Rofa"
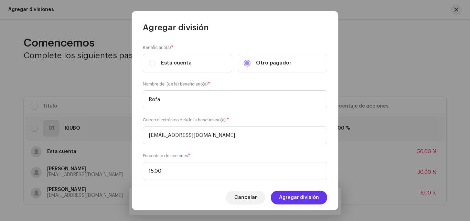
click at [299, 199] on span "Agregar división" at bounding box center [299, 197] width 40 height 14
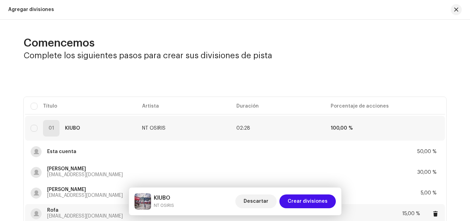
scroll to position [58, 0]
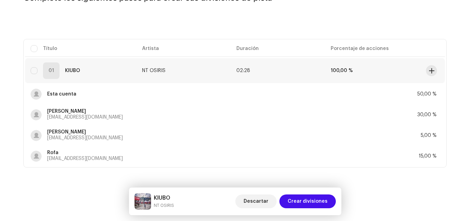
click at [38, 69] on div "01 KIUBO" at bounding box center [81, 70] width 101 height 17
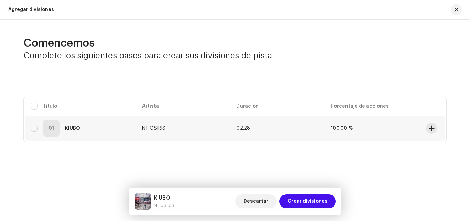
click at [34, 123] on div "01 KIUBO" at bounding box center [81, 128] width 101 height 17
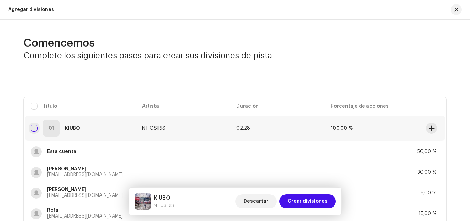
click at [31, 127] on input "checkbox" at bounding box center [34, 128] width 7 height 7
checkbox input "true"
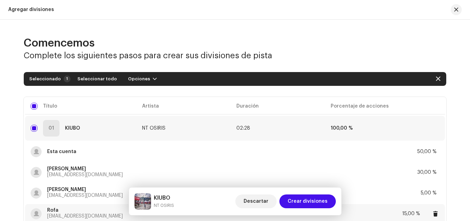
scroll to position [58, 0]
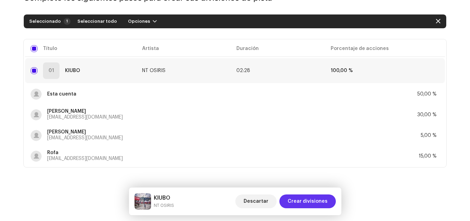
click at [315, 199] on span "Crear divisiones" at bounding box center [308, 201] width 40 height 14
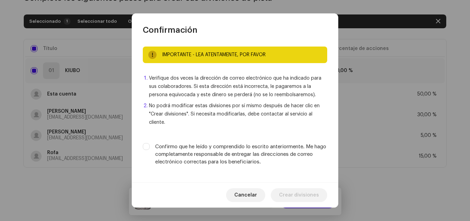
click at [183, 155] on label "Confirmo que he leído y comprendido lo escrito anteriormente. Me hago completam…" at bounding box center [241, 154] width 172 height 23
click at [150, 150] on input "Confirmo que he leído y comprendido lo escrito anteriormente. Me hago completam…" at bounding box center [146, 146] width 7 height 7
checkbox input "true"
click at [304, 193] on span "Crear divisiones" at bounding box center [299, 195] width 40 height 14
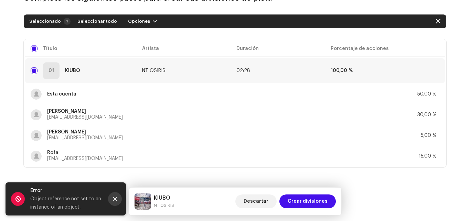
click at [116, 198] on icon "Close" at bounding box center [115, 199] width 4 height 4
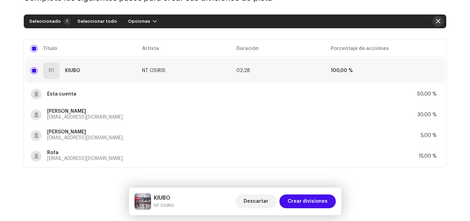
click at [436, 20] on span "button" at bounding box center [438, 22] width 4 height 6
checkbox input "false"
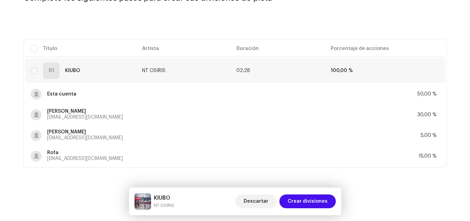
scroll to position [0, 0]
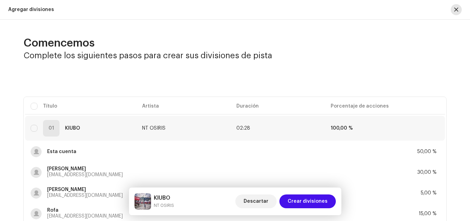
click at [452, 6] on button "button" at bounding box center [456, 9] width 11 height 11
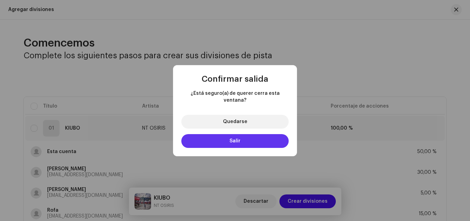
click at [246, 135] on button "Salir" at bounding box center [235, 141] width 107 height 14
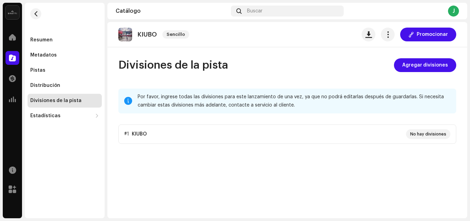
drag, startPoint x: 183, startPoint y: 178, endPoint x: 183, endPoint y: 171, distance: 7.6
click at [183, 178] on div "[PERSON_NAME] Promocionar Divisiones de la pista Agregar divisiones Por favor, …" at bounding box center [287, 120] width 360 height 196
click at [76, 63] on div "Resumen Metadatos Pistas Distribución Divisiones de la pista Estadísticas Consu…" at bounding box center [65, 78] width 74 height 90
click at [75, 70] on div "Pistas" at bounding box center [64, 71] width 69 height 6
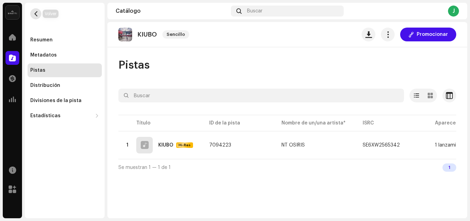
click at [35, 13] on span "button" at bounding box center [35, 14] width 5 height 6
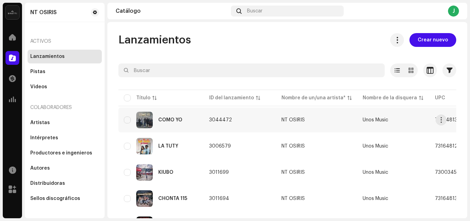
click at [193, 124] on div "COMO YO" at bounding box center [161, 120] width 74 height 17
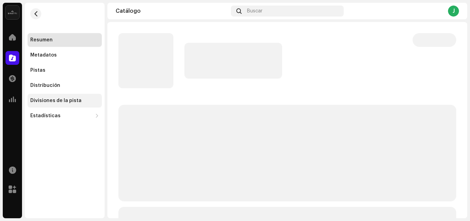
click at [75, 103] on div "Divisiones de la pista" at bounding box center [55, 101] width 51 height 6
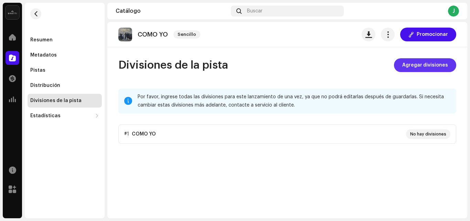
click at [440, 65] on span "Agregar divisiones" at bounding box center [426, 65] width 46 height 14
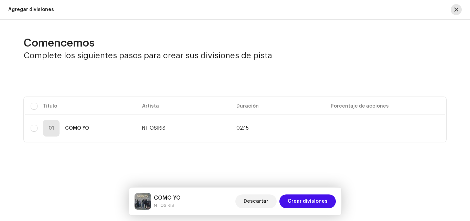
click at [455, 10] on span "button" at bounding box center [457, 10] width 4 height 6
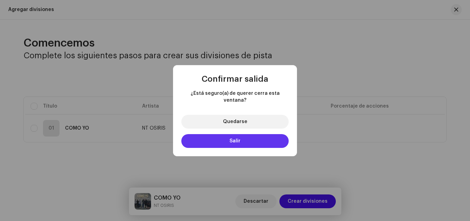
click at [233, 138] on span "Salir" at bounding box center [235, 140] width 11 height 5
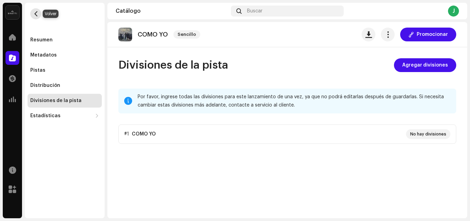
click at [39, 17] on button "button" at bounding box center [35, 13] width 11 height 11
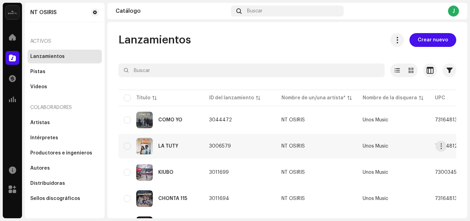
click at [191, 144] on div "LA TUTY" at bounding box center [161, 146] width 74 height 17
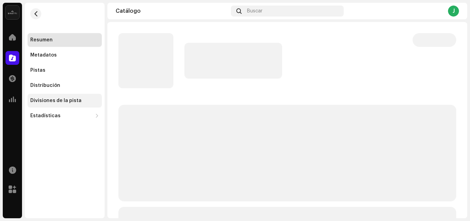
click at [71, 99] on div "Divisiones de la pista" at bounding box center [55, 101] width 51 height 6
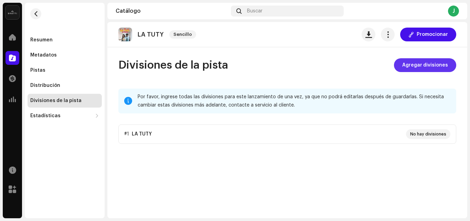
click at [439, 62] on span "Agregar divisiones" at bounding box center [426, 65] width 46 height 14
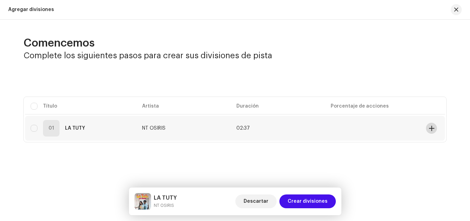
click at [433, 128] on span at bounding box center [431, 128] width 5 height 6
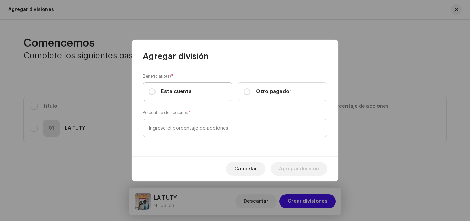
click at [187, 89] on span "Esta cuenta" at bounding box center [176, 92] width 31 height 8
click at [156, 89] on input "Esta cuenta" at bounding box center [152, 91] width 7 height 7
radio input "true"
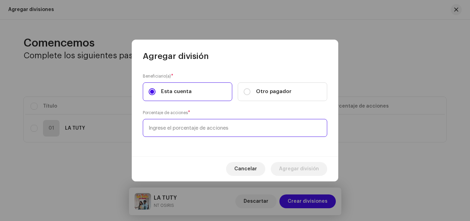
click at [222, 132] on input at bounding box center [235, 128] width 185 height 18
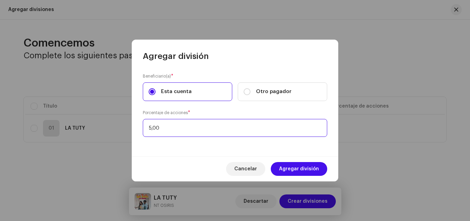
type input "50,00"
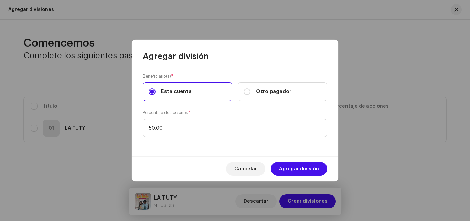
click at [317, 167] on span "Agregar división" at bounding box center [299, 169] width 40 height 14
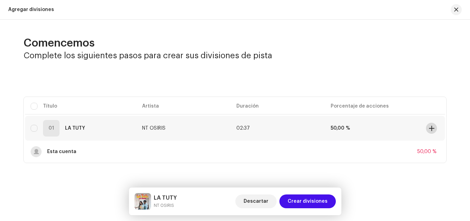
click at [433, 128] on span at bounding box center [431, 128] width 5 height 6
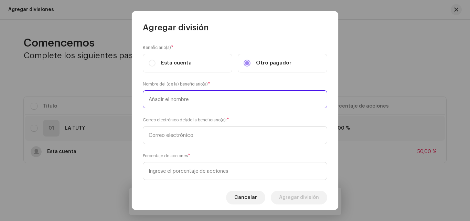
click at [260, 101] on input "text" at bounding box center [235, 99] width 185 height 18
type input "[PERSON_NAME]"
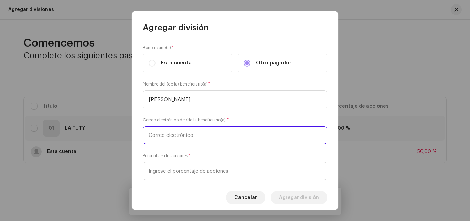
click at [242, 134] on input "text" at bounding box center [235, 135] width 185 height 18
click at [215, 132] on input "text" at bounding box center [235, 135] width 185 height 18
paste input "[EMAIL_ADDRESS][DOMAIN_NAME]"
type input "[EMAIL_ADDRESS][DOMAIN_NAME]"
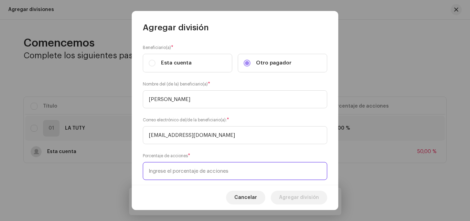
click at [206, 170] on input at bounding box center [235, 171] width 185 height 18
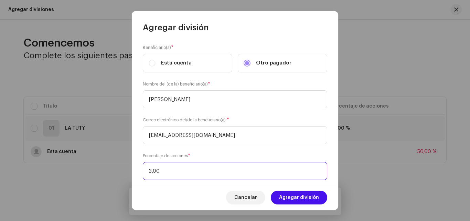
type input "30,00"
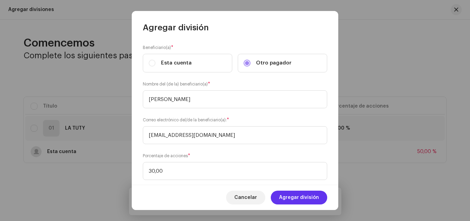
click at [301, 198] on span "Agregar división" at bounding box center [299, 197] width 40 height 14
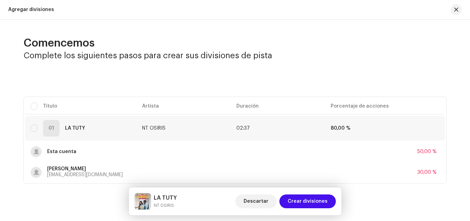
click at [209, 82] on div "Seleccionado 0 Seleccionar todo Opciones" at bounding box center [235, 79] width 423 height 14
click at [431, 128] on span at bounding box center [431, 128] width 5 height 6
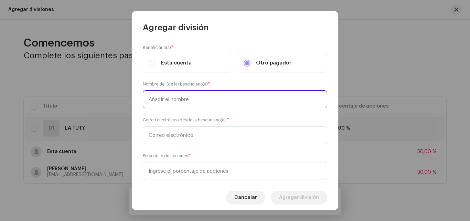
paste input "[EMAIL_ADDRESS][DOMAIN_NAME]"
type input "[EMAIL_ADDRESS][DOMAIN_NAME]"
drag, startPoint x: 243, startPoint y: 99, endPoint x: 104, endPoint y: 103, distance: 139.2
click at [104, 103] on div "Agregar división Beneficiario(a) * Esta cuenta Otro pagador Nombre del (de la) …" at bounding box center [235, 110] width 470 height 221
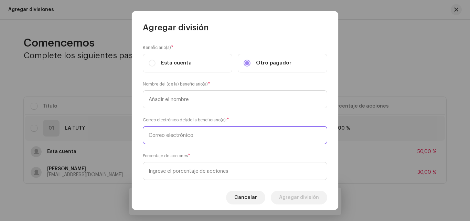
click at [162, 141] on input "text" at bounding box center [235, 135] width 185 height 18
paste input "[EMAIL_ADDRESS][DOMAIN_NAME]"
type input "[EMAIL_ADDRESS][DOMAIN_NAME]"
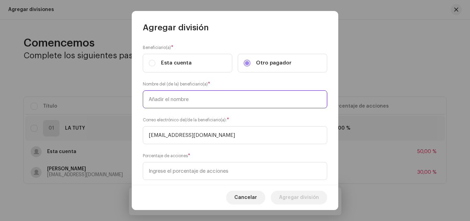
click at [180, 94] on input "text" at bounding box center [235, 99] width 185 height 18
type input "Rofa"
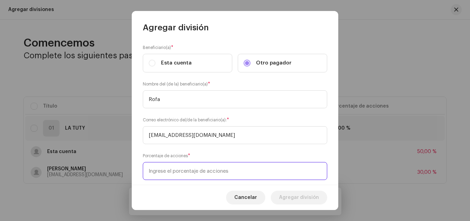
click at [202, 172] on input at bounding box center [235, 171] width 185 height 18
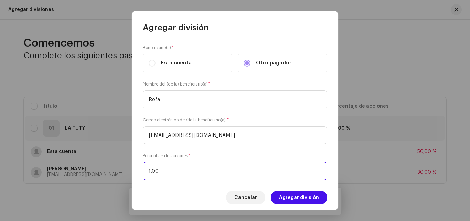
type input "15,00"
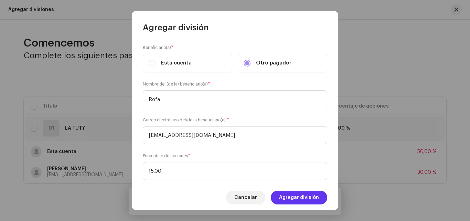
click at [298, 197] on span "Agregar división" at bounding box center [299, 197] width 40 height 14
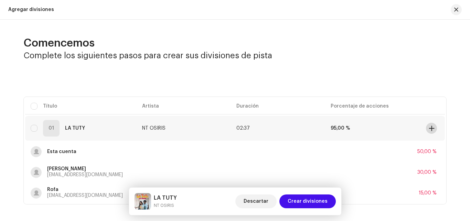
click at [429, 127] on span at bounding box center [431, 128] width 5 height 6
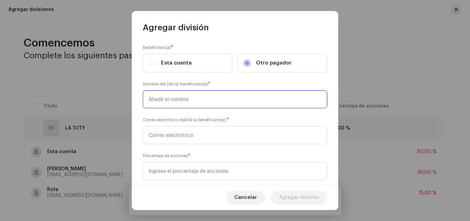
click at [201, 102] on input "text" at bounding box center [235, 99] width 185 height 18
type input "[PERSON_NAME]"
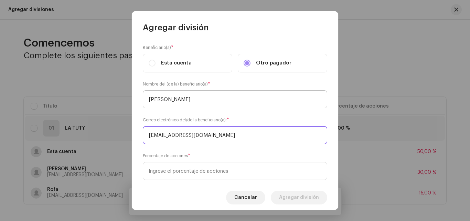
type input "[EMAIL_ADDRESS][DOMAIN_NAME]"
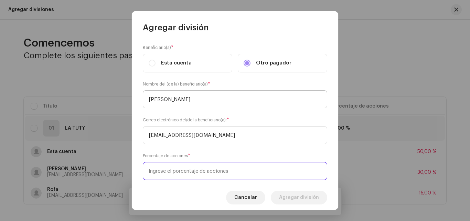
type input "5,00"
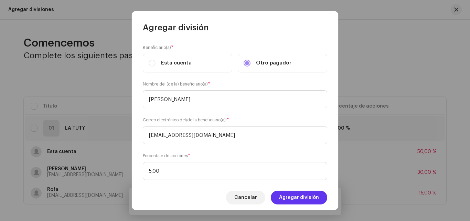
click at [300, 202] on span "Agregar división" at bounding box center [299, 197] width 40 height 14
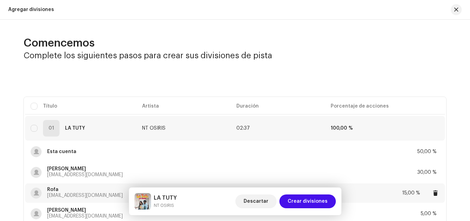
scroll to position [58, 0]
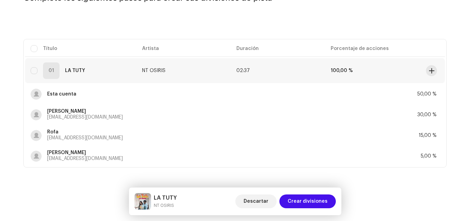
click at [31, 66] on div "01 LA TUTY" at bounding box center [81, 70] width 101 height 17
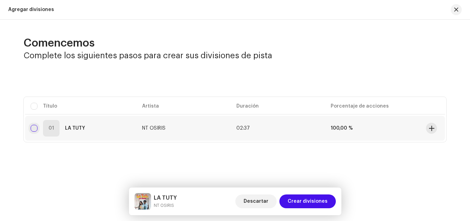
click at [35, 126] on input "checkbox" at bounding box center [34, 128] width 7 height 7
checkbox input "true"
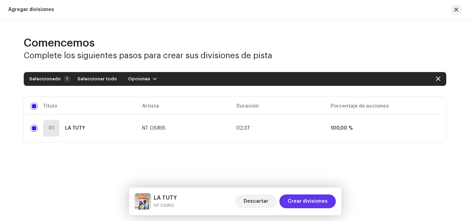
click at [320, 203] on span "Crear divisiones" at bounding box center [308, 201] width 40 height 14
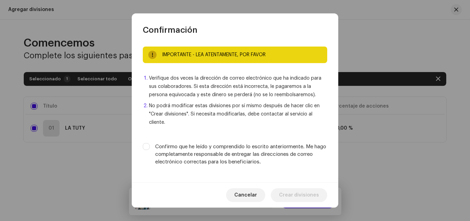
click at [165, 138] on div "IMPORTANTE - LEA ATENTAMENTE, POR FAVOR Verifique dos veces la dirección de cor…" at bounding box center [235, 108] width 207 height 147
click at [167, 144] on label "Confirmo que he leído y comprendido lo escrito anteriormente. Me hago completam…" at bounding box center [241, 154] width 172 height 23
click at [150, 144] on input "Confirmo que he leído y comprendido lo escrito anteriormente. Me hago completam…" at bounding box center [146, 146] width 7 height 7
checkbox input "true"
click at [297, 193] on span "Crear divisiones" at bounding box center [299, 195] width 40 height 14
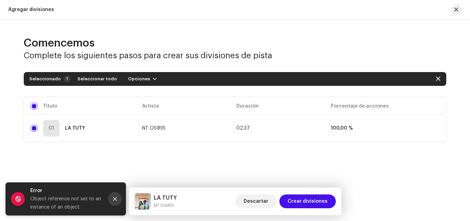
click at [116, 201] on icon "Close" at bounding box center [115, 198] width 5 height 5
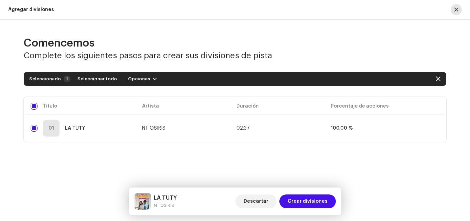
click at [456, 10] on span "button" at bounding box center [457, 10] width 4 height 6
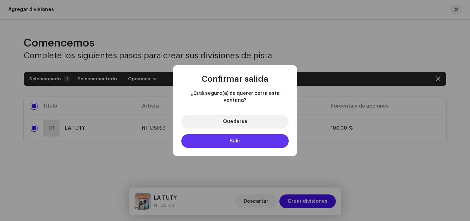
click at [228, 134] on button "Salir" at bounding box center [235, 141] width 107 height 14
